Goal: Find specific page/section: Find specific page/section

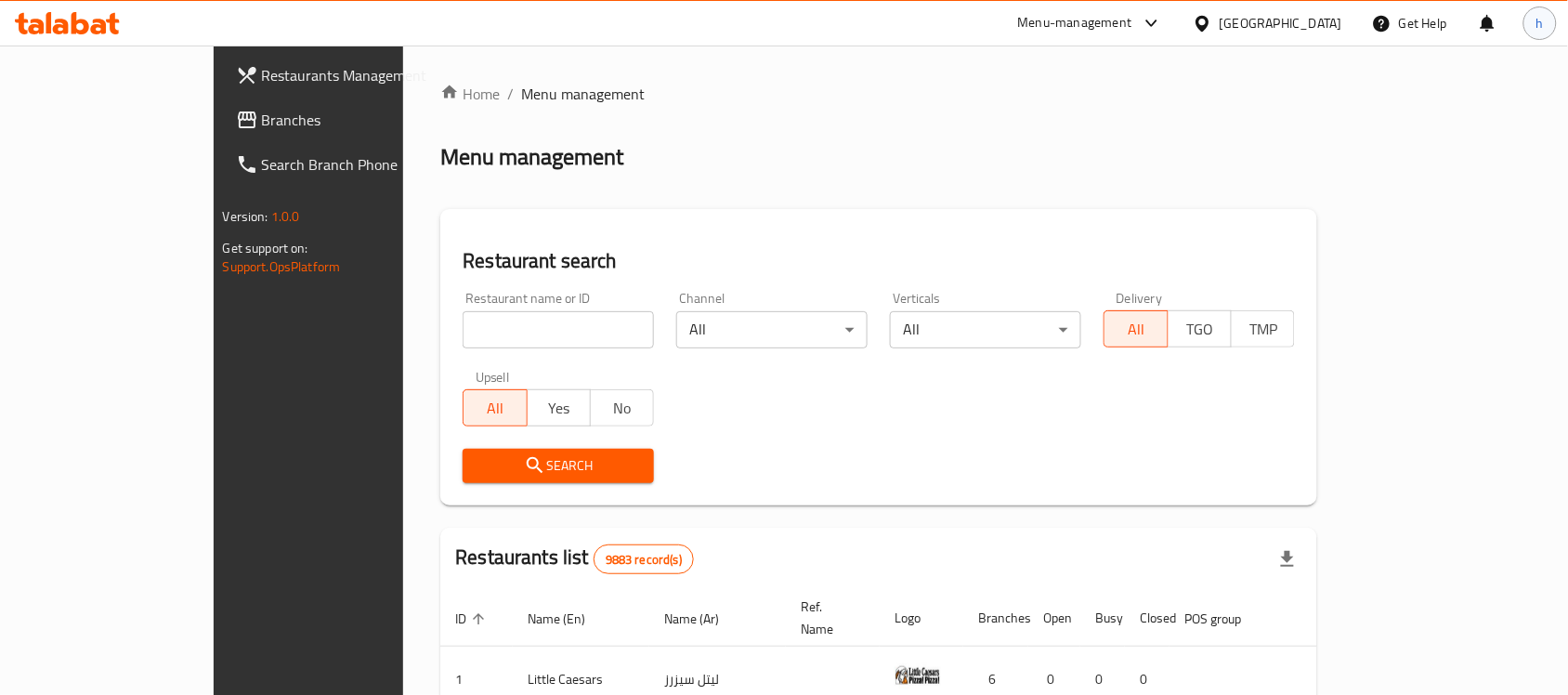
click at [1537, 16] on span "h" at bounding box center [1540, 22] width 8 height 20
click at [1078, 86] on ol "Home / Menu management" at bounding box center [878, 93] width 877 height 22
click at [1344, 16] on div "[GEOGRAPHIC_DATA]" at bounding box center [1267, 23] width 179 height 45
click at [1317, 18] on div "[GEOGRAPHIC_DATA]" at bounding box center [1280, 22] width 122 height 20
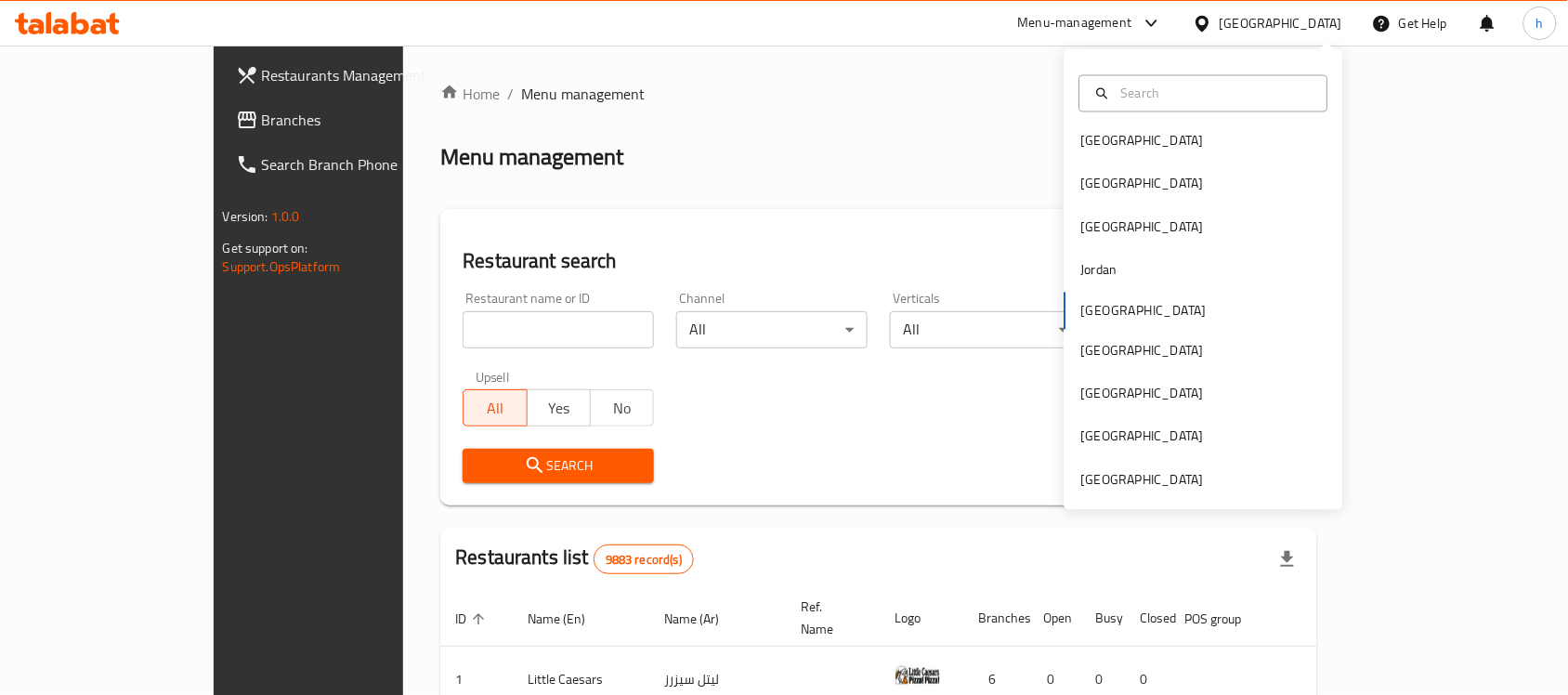
scroll to position [10, 0]
click at [1133, 485] on div "[GEOGRAPHIC_DATA]" at bounding box center [1142, 477] width 122 height 20
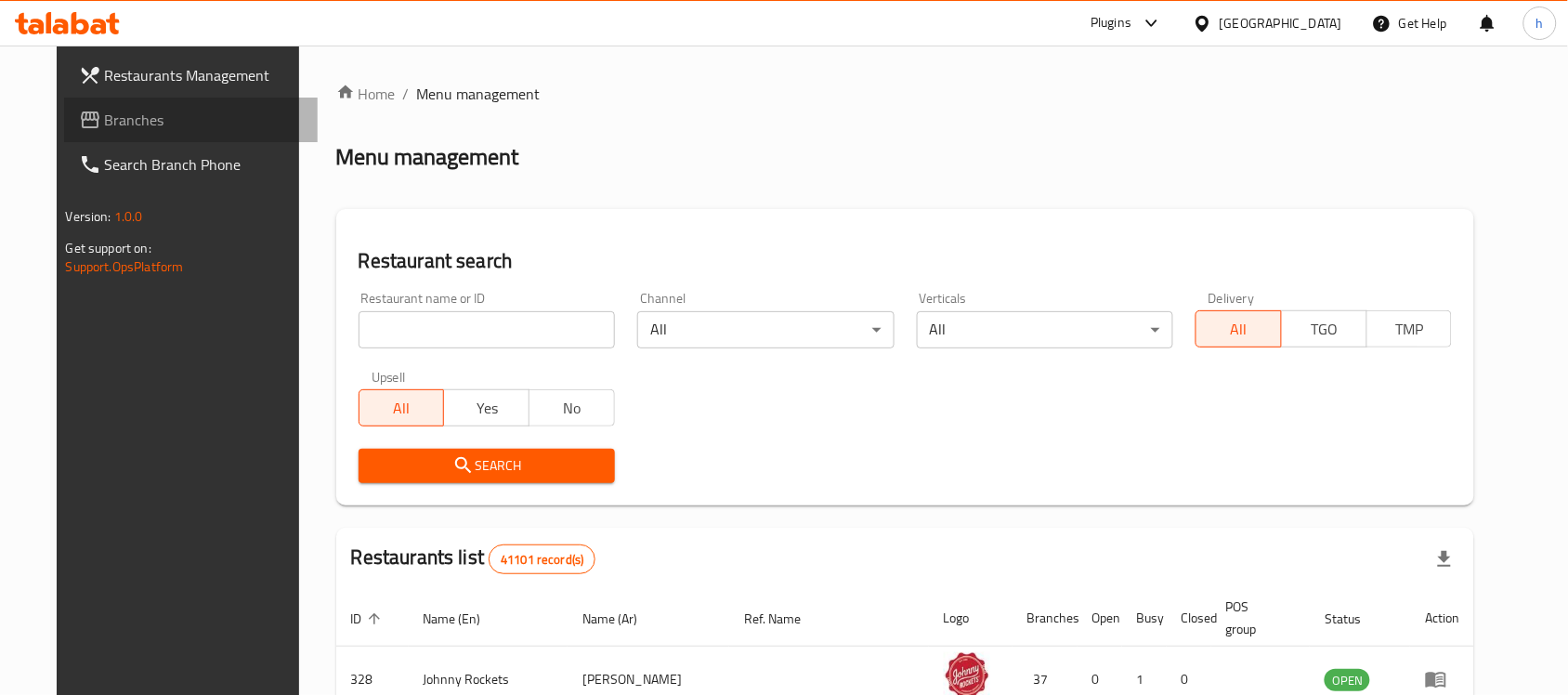
click at [105, 113] on span "Branches" at bounding box center [204, 119] width 199 height 22
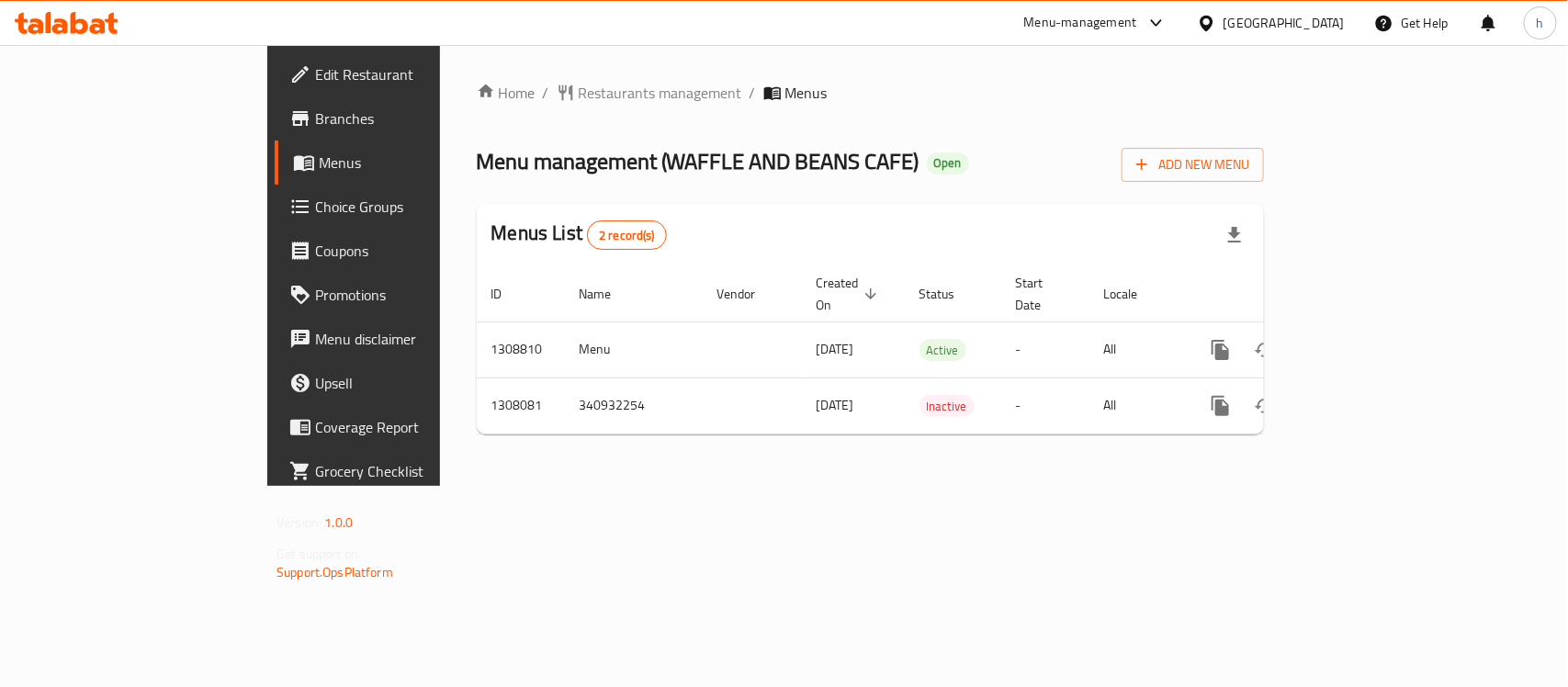
click at [689, 486] on div "Home / Restaurants management / Menus Menu management ( WAFFLE AND BEANS CAFE )…" at bounding box center [870, 265] width 861 height 441
click at [1311, 16] on div "[GEOGRAPHIC_DATA]" at bounding box center [1283, 22] width 121 height 20
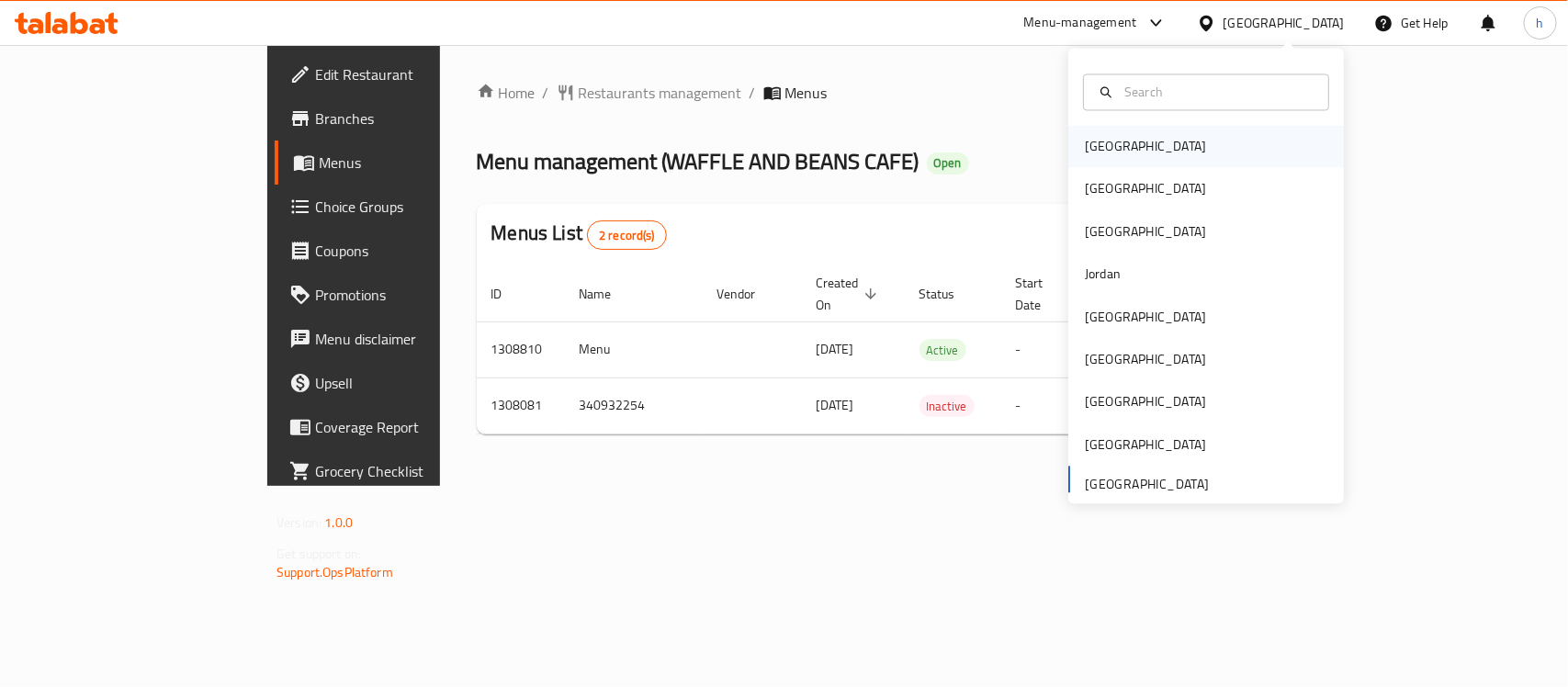
click at [1114, 149] on div "[GEOGRAPHIC_DATA]" at bounding box center [1144, 147] width 150 height 42
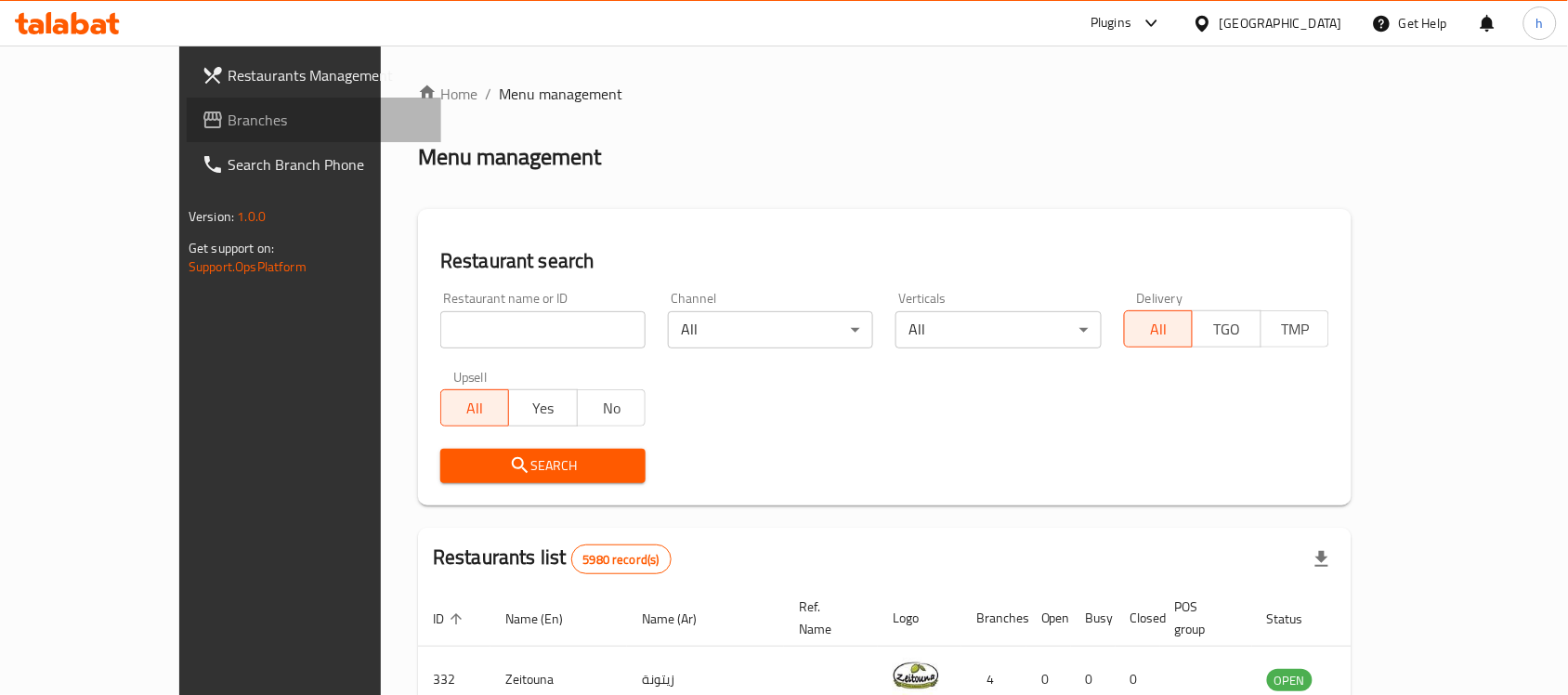
click at [228, 113] on span "Branches" at bounding box center [327, 119] width 199 height 22
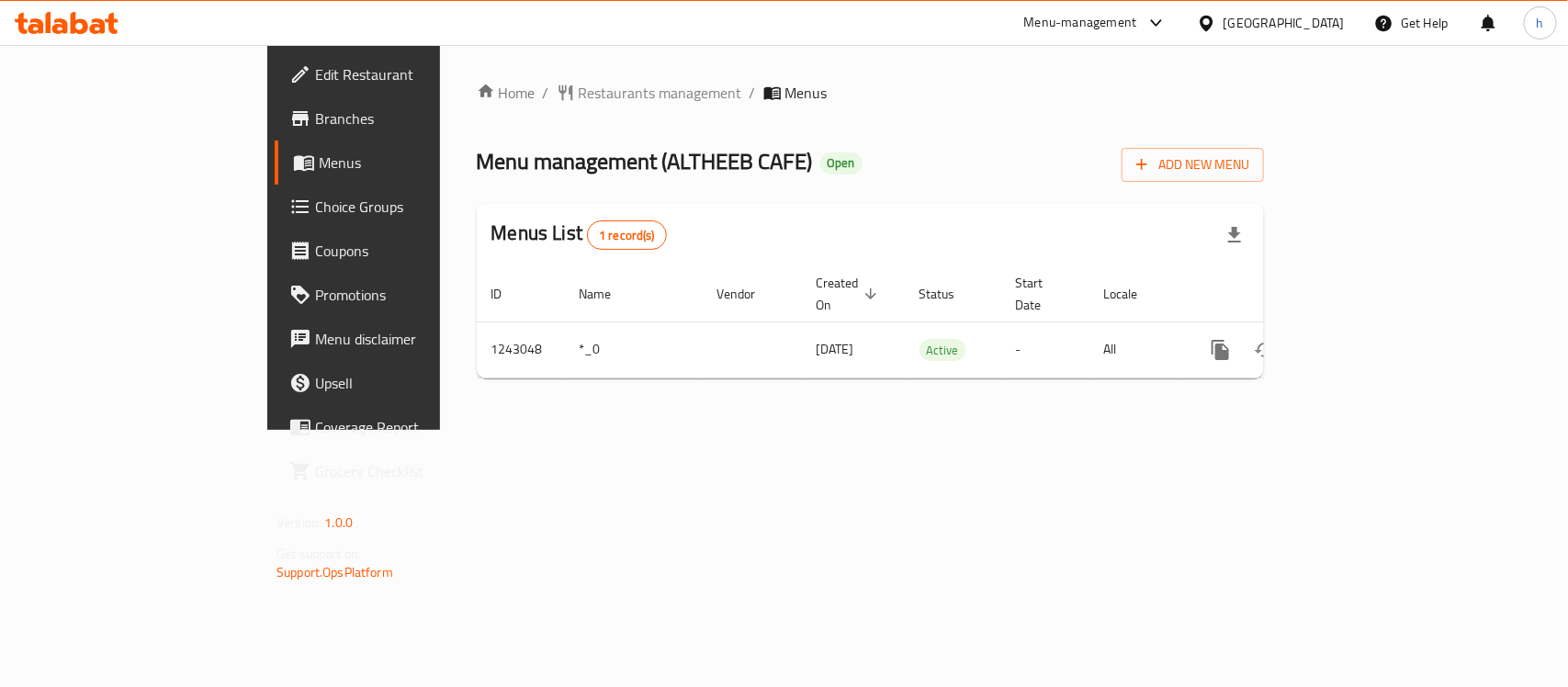
click at [467, 429] on div "Home / Restaurants management / Menus Menu management ( ALTHEEB CAFE ) Open Add…" at bounding box center [870, 238] width 861 height 385
click at [1324, 24] on div "[GEOGRAPHIC_DATA]" at bounding box center [1283, 22] width 121 height 20
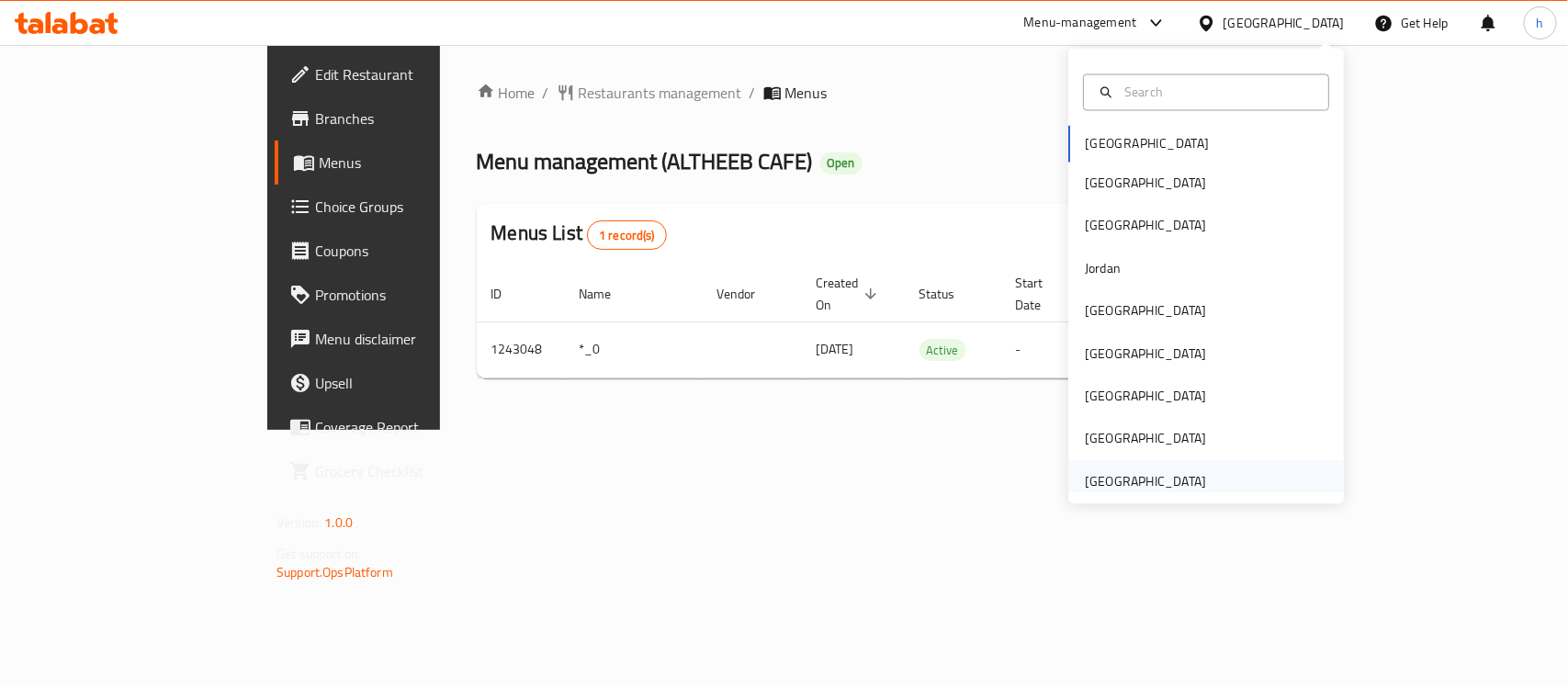
click at [1145, 473] on div "[GEOGRAPHIC_DATA]" at bounding box center [1145, 481] width 121 height 20
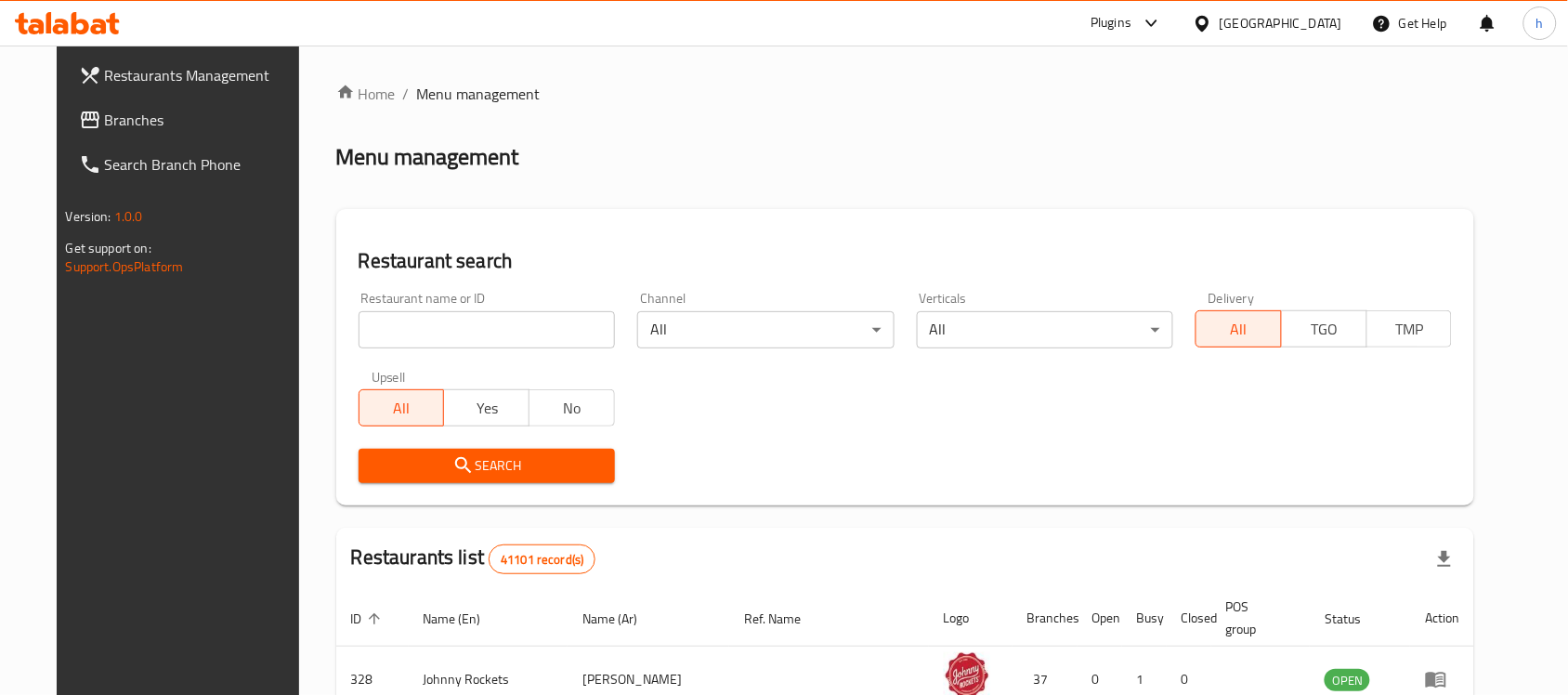
click at [105, 119] on span "Branches" at bounding box center [204, 119] width 199 height 22
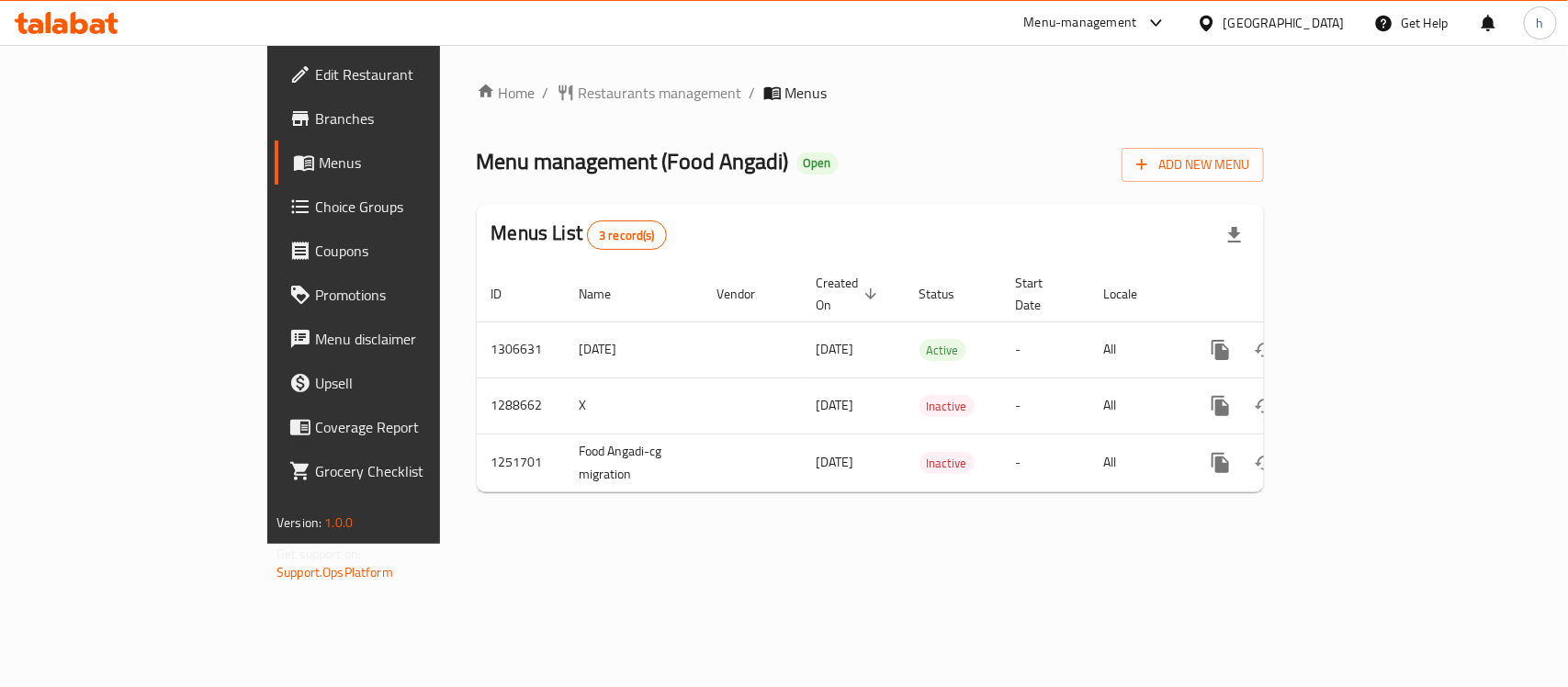
click at [542, 539] on div "Home / Restaurants management / Menus Menu management ( Food Angadi ) Open Add …" at bounding box center [870, 294] width 861 height 498
